Goal: Navigation & Orientation: Understand site structure

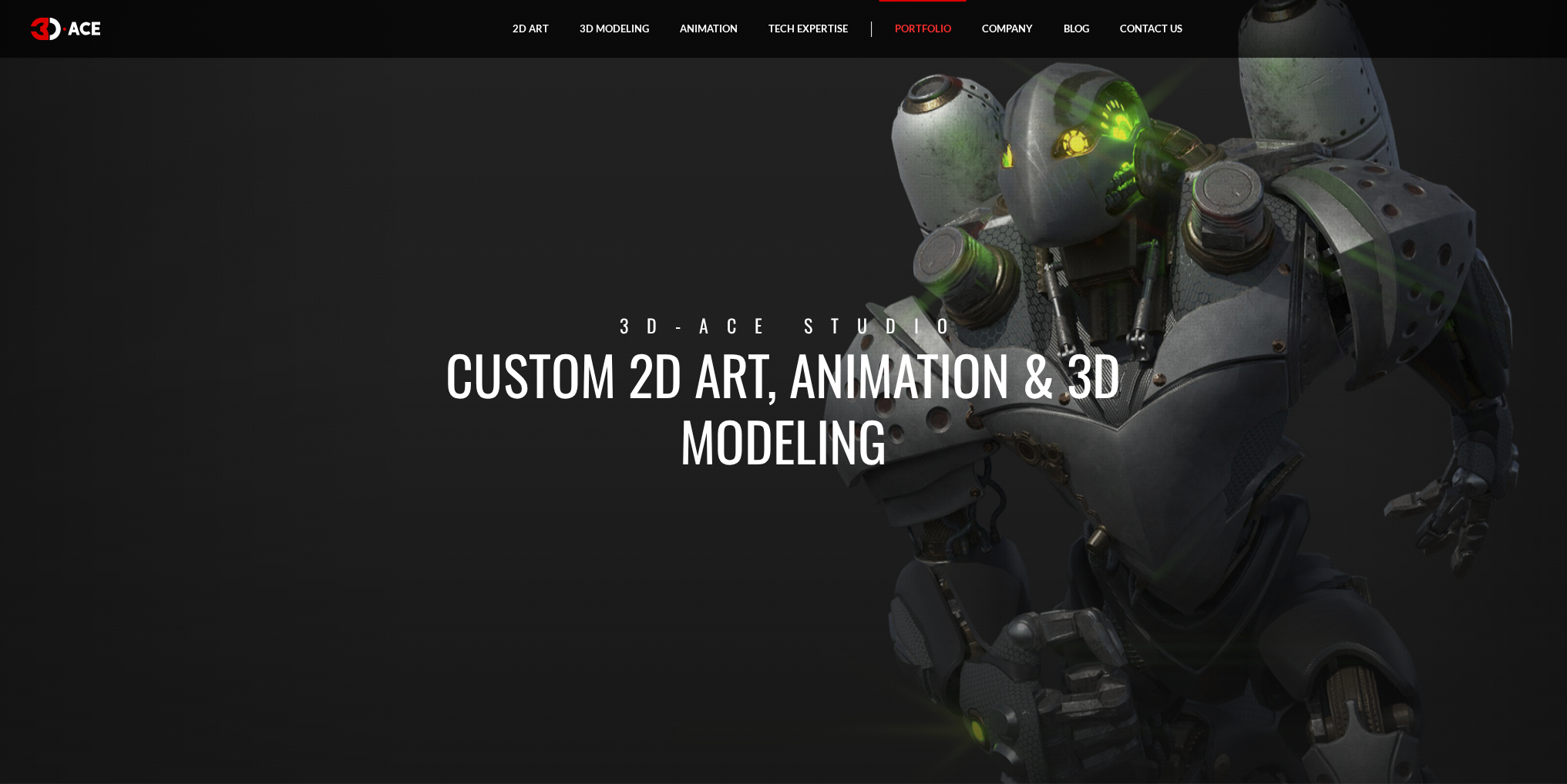
click at [932, 30] on link "Portfolio" at bounding box center [922, 29] width 87 height 58
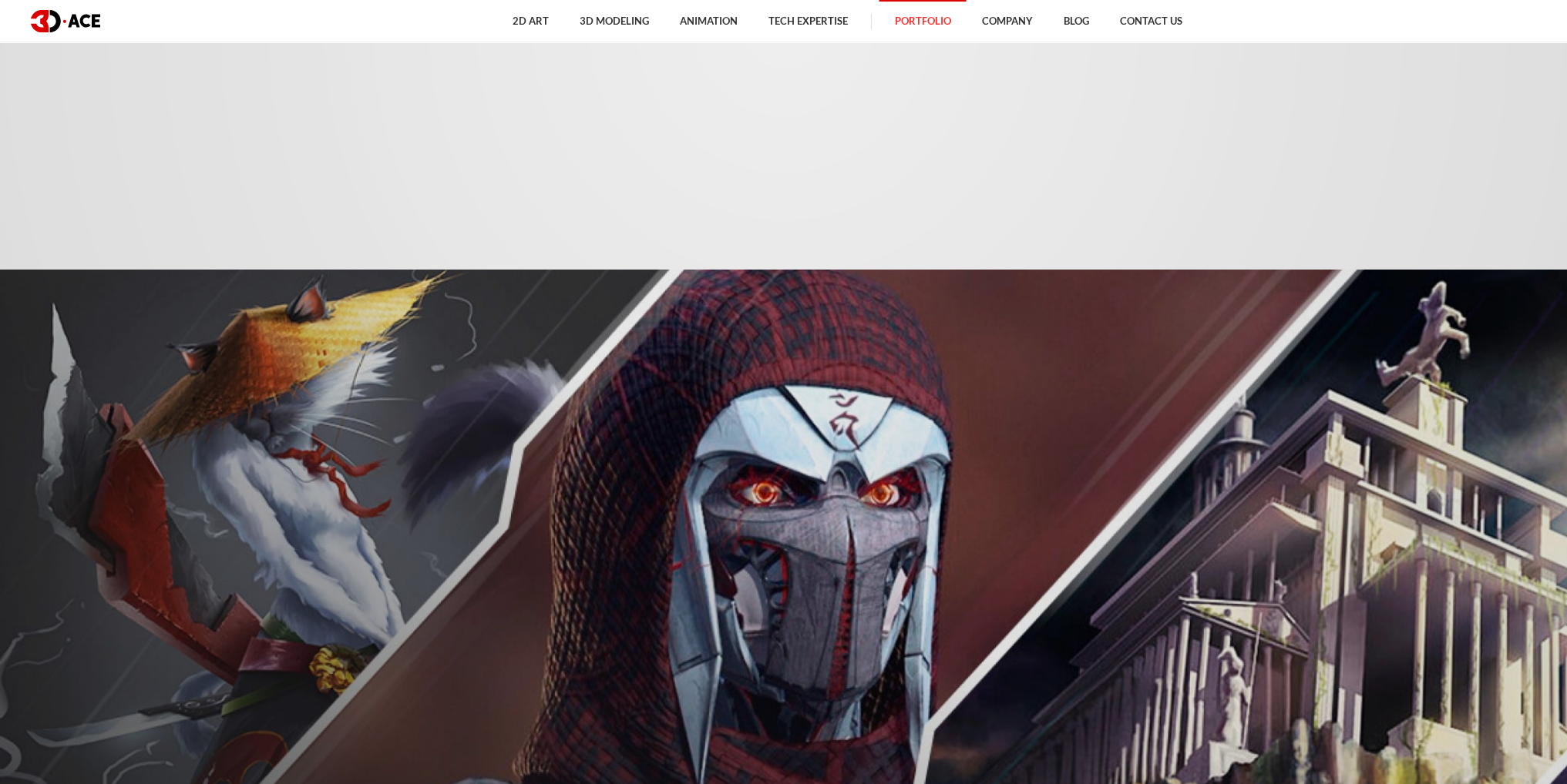
scroll to position [2388, 0]
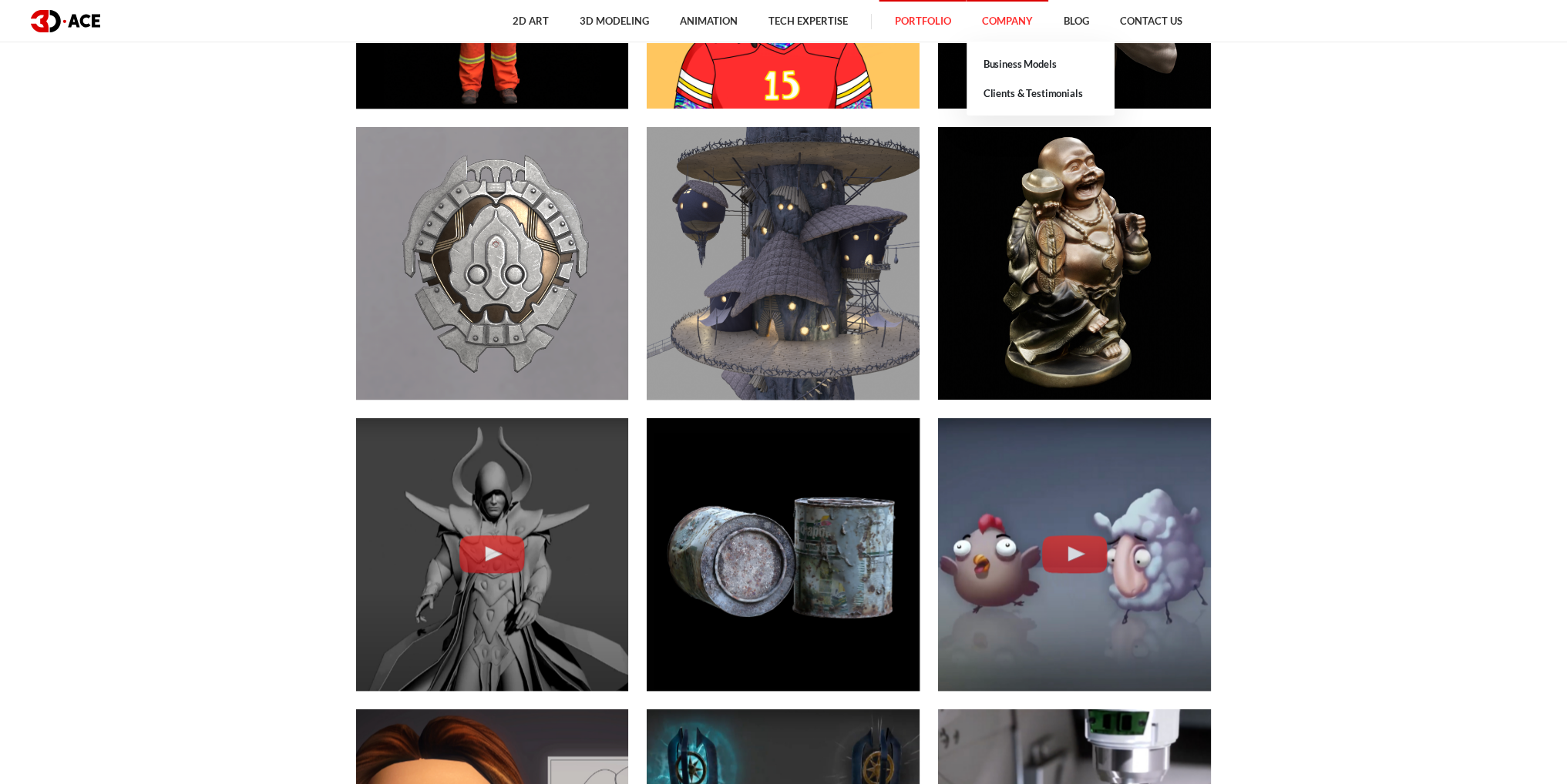
click at [975, 10] on link "Company" at bounding box center [1007, 21] width 82 height 42
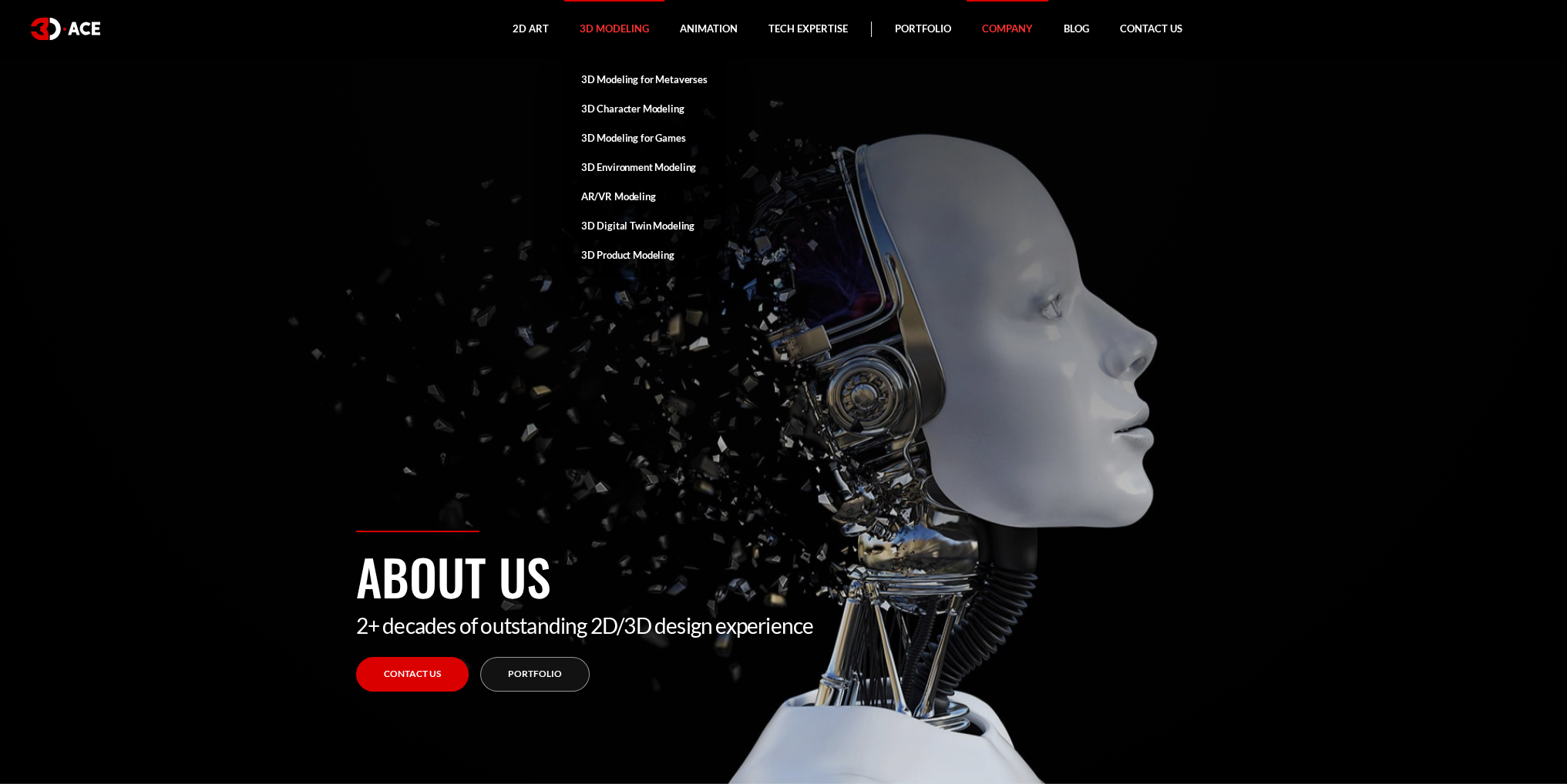
click at [595, 20] on link "3D Modeling" at bounding box center [614, 29] width 100 height 58
